Goal: Find specific page/section: Find specific page/section

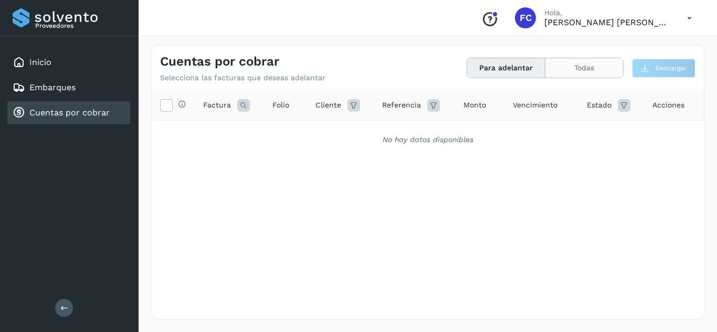
click at [578, 66] on button "Todas" at bounding box center [585, 67] width 78 height 19
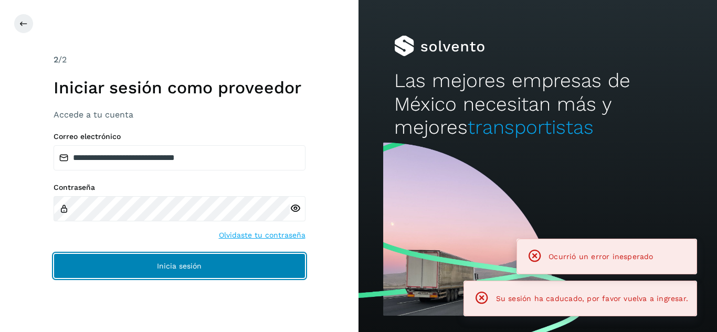
click at [274, 262] on button "Inicia sesión" at bounding box center [180, 266] width 252 height 25
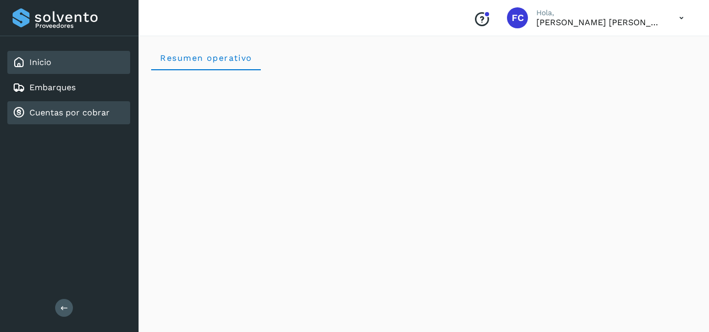
click at [60, 117] on link "Cuentas por cobrar" at bounding box center [69, 113] width 80 height 10
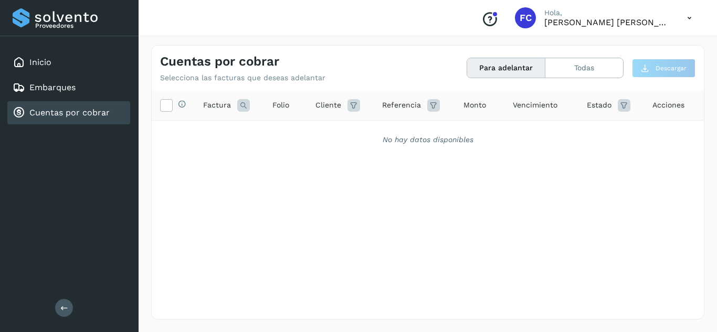
click at [523, 53] on div "Cuentas por cobrar Selecciona las facturas que deseas adelantar Para adelantar …" at bounding box center [428, 64] width 552 height 37
click at [511, 71] on button "Para adelantar" at bounding box center [506, 67] width 78 height 19
